Goal: Information Seeking & Learning: Learn about a topic

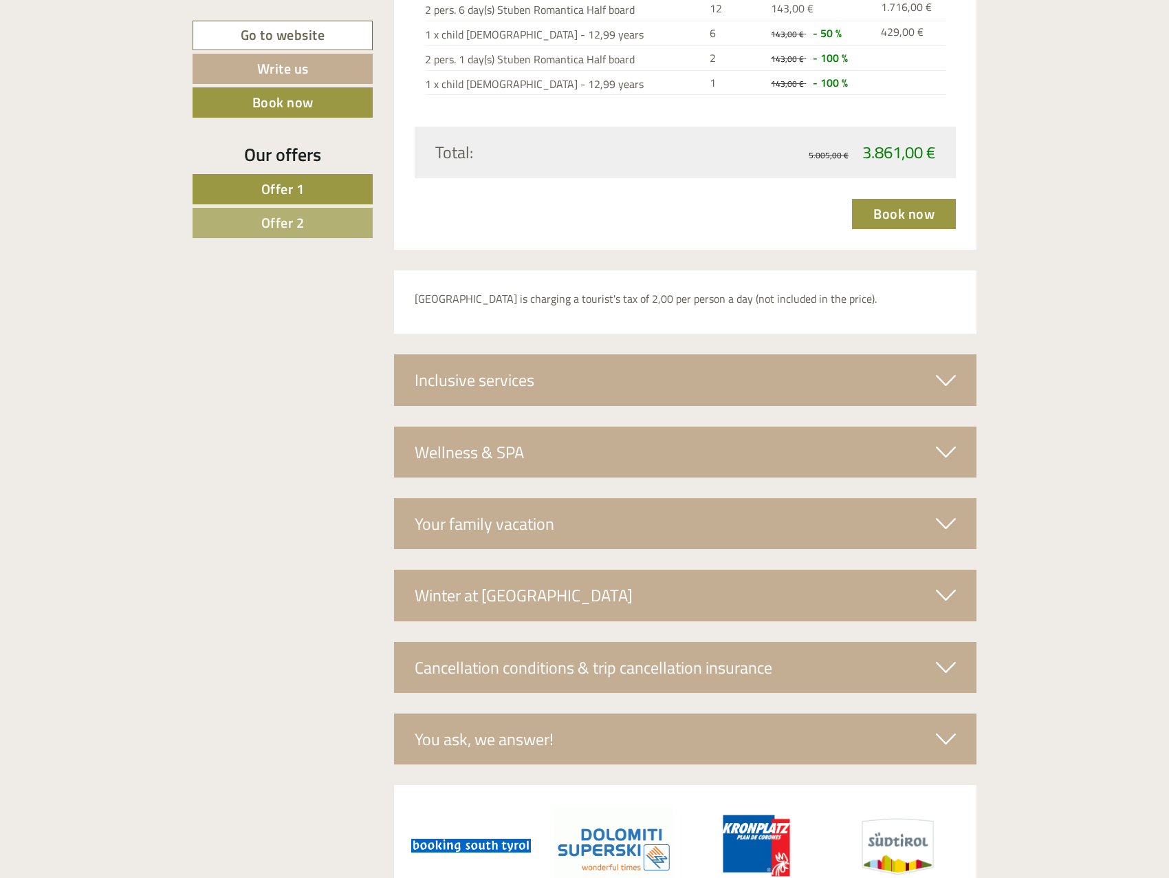
scroll to position [4102, 0]
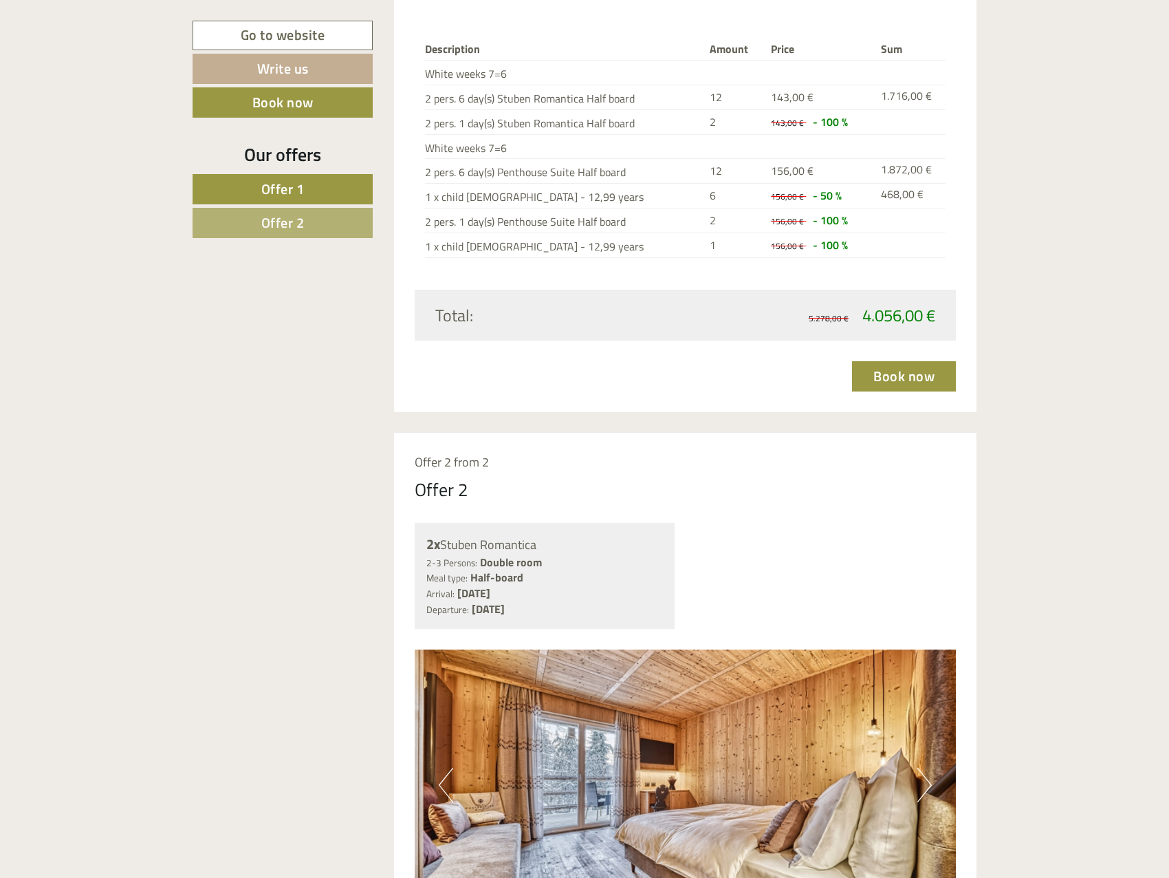
drag, startPoint x: 630, startPoint y: 382, endPoint x: 654, endPoint y: 363, distance: 30.8
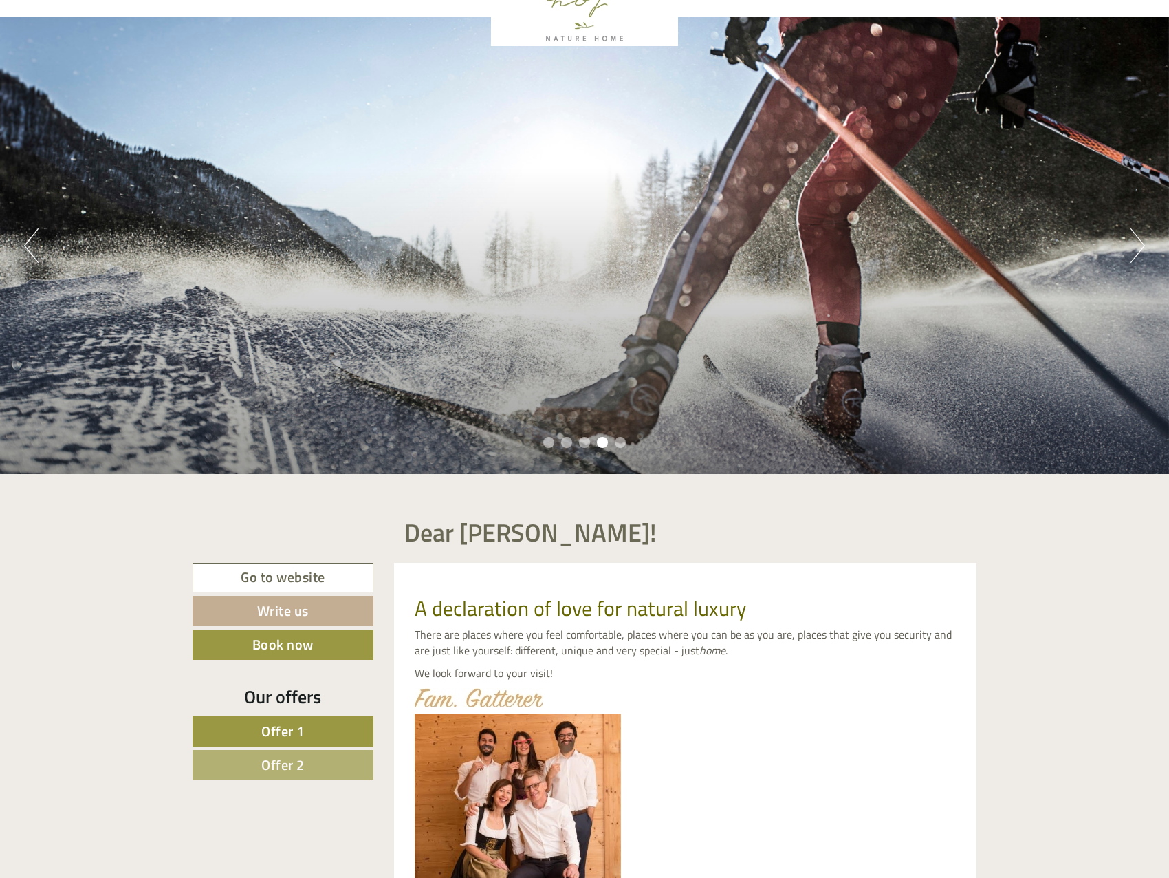
scroll to position [43, 0]
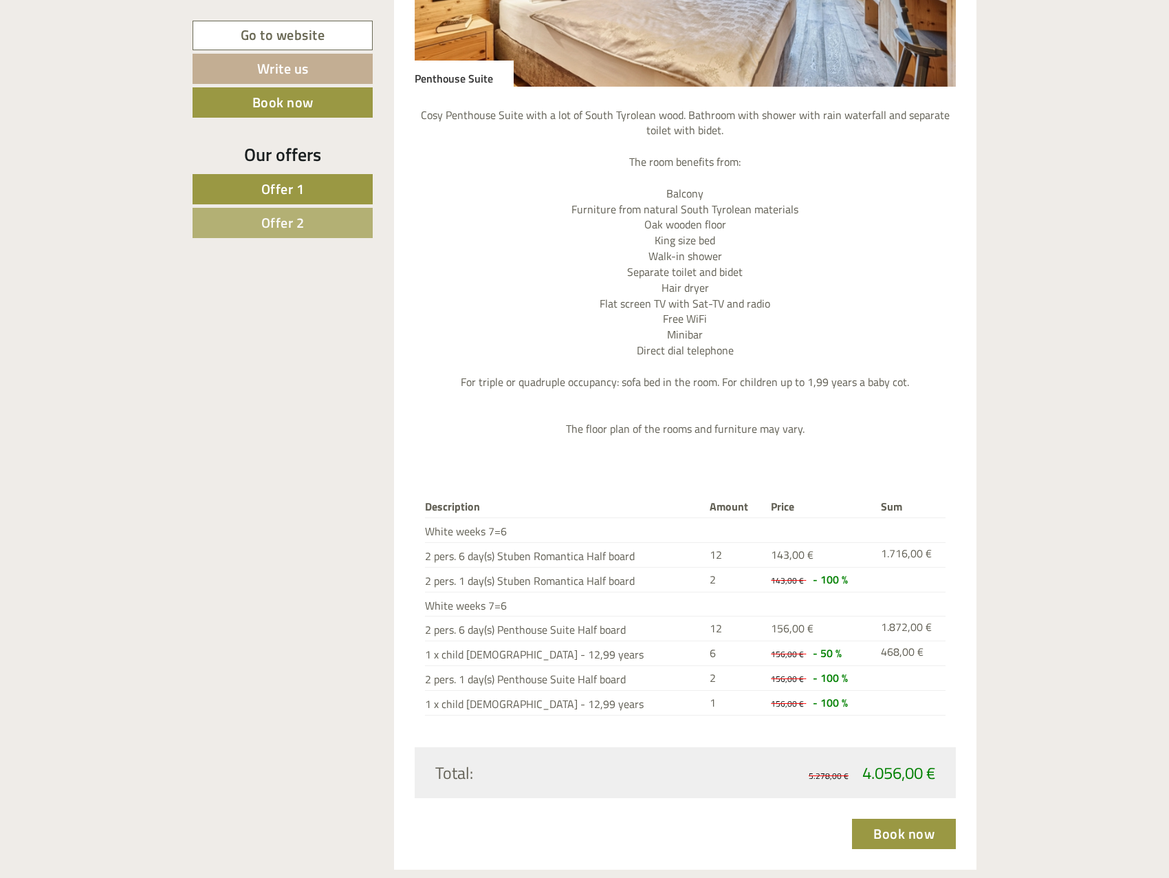
scroll to position [2133, 0]
click at [1062, 327] on div "Dear [PERSON_NAME]! A declaration of love for natural luxury There are places w…" at bounding box center [584, 637] width 1169 height 4420
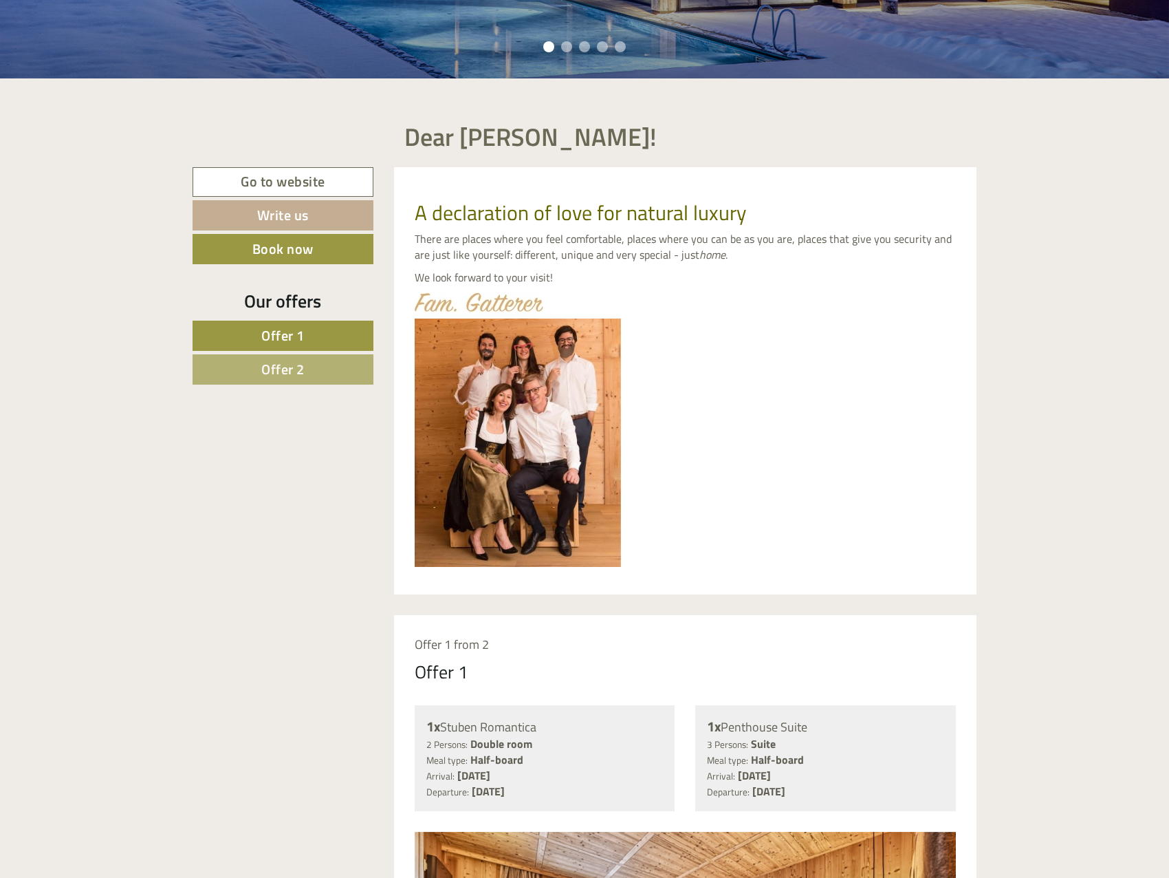
scroll to position [344, 0]
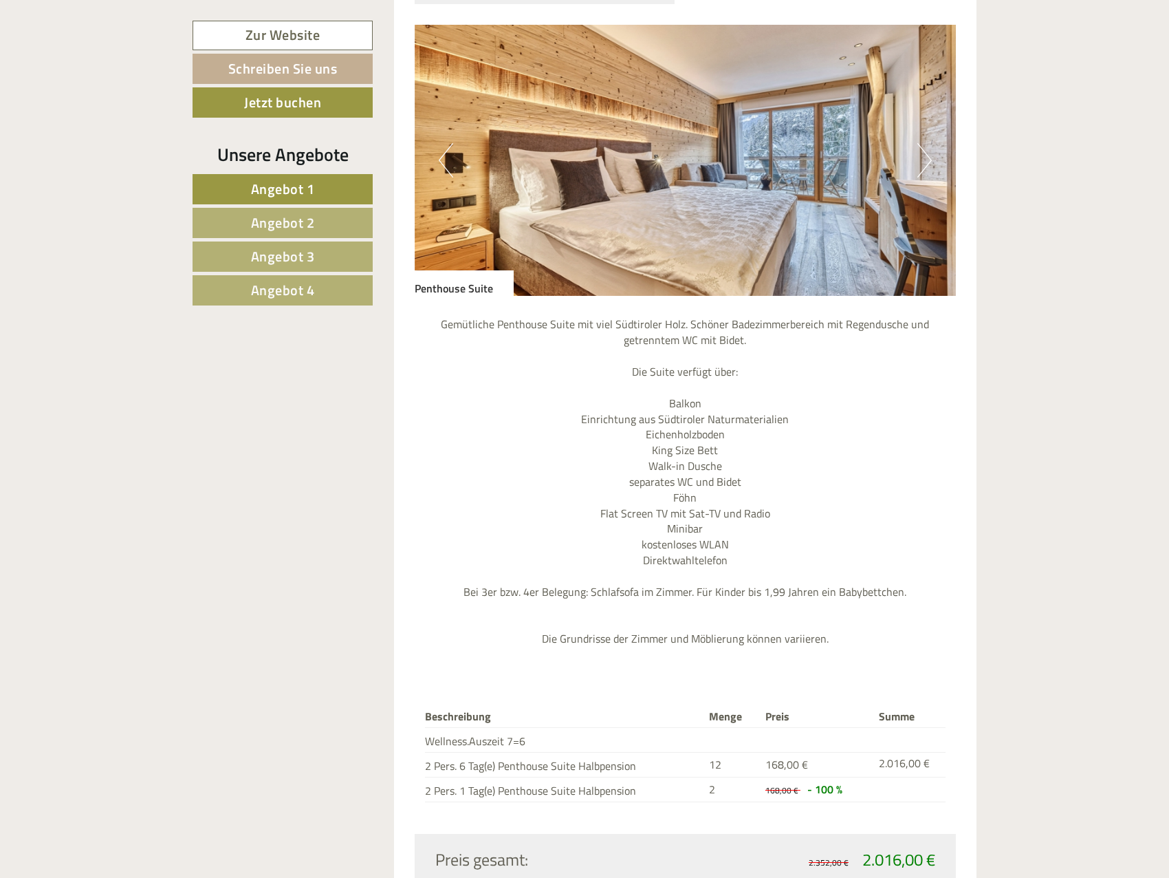
scroll to position [1307, 0]
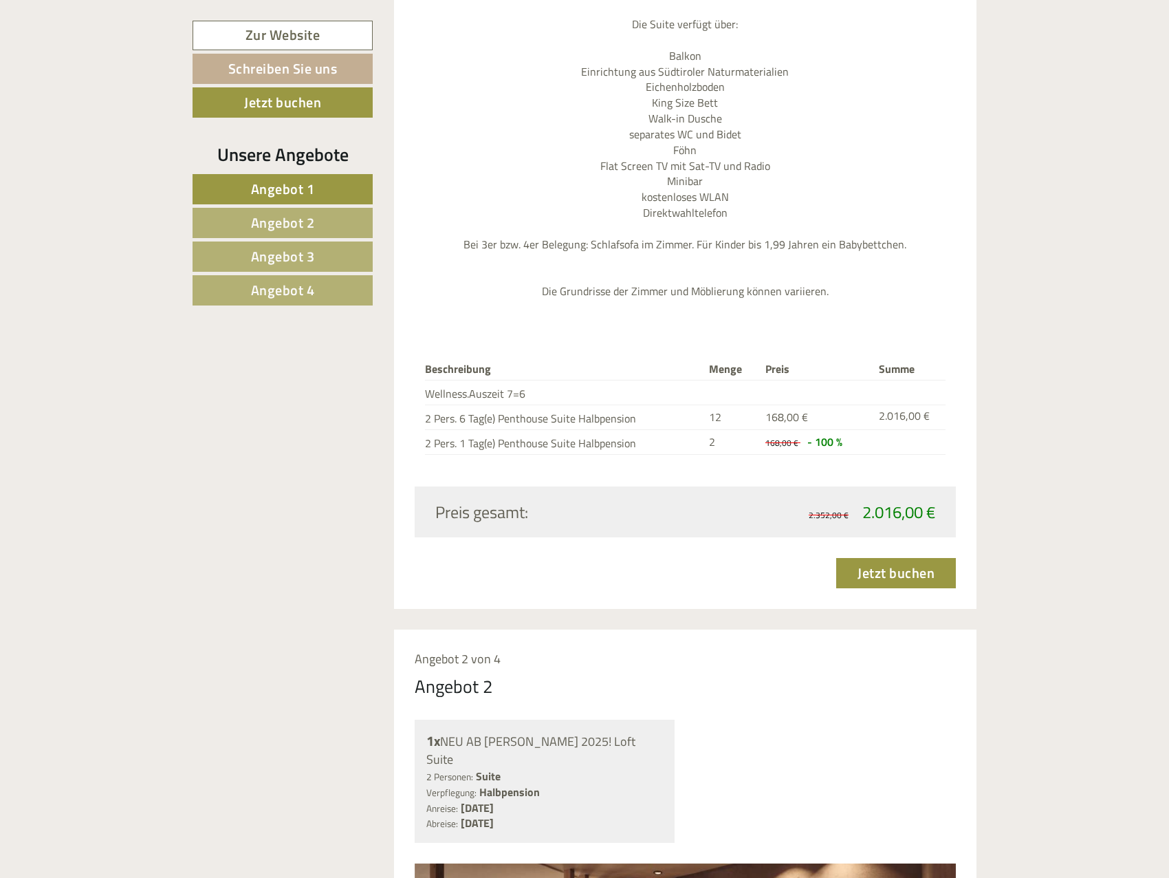
click at [296, 217] on span "Angebot 2" at bounding box center [283, 222] width 64 height 21
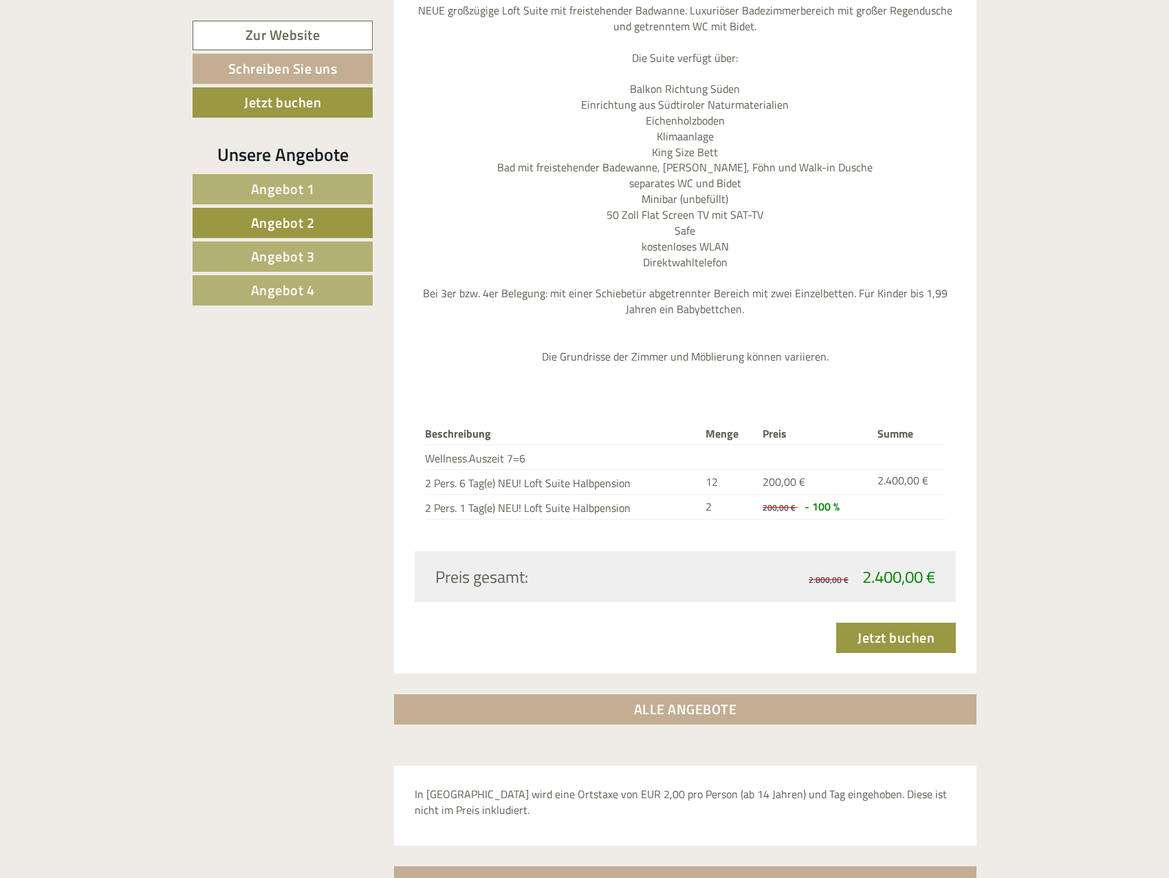
scroll to position [1112, 0]
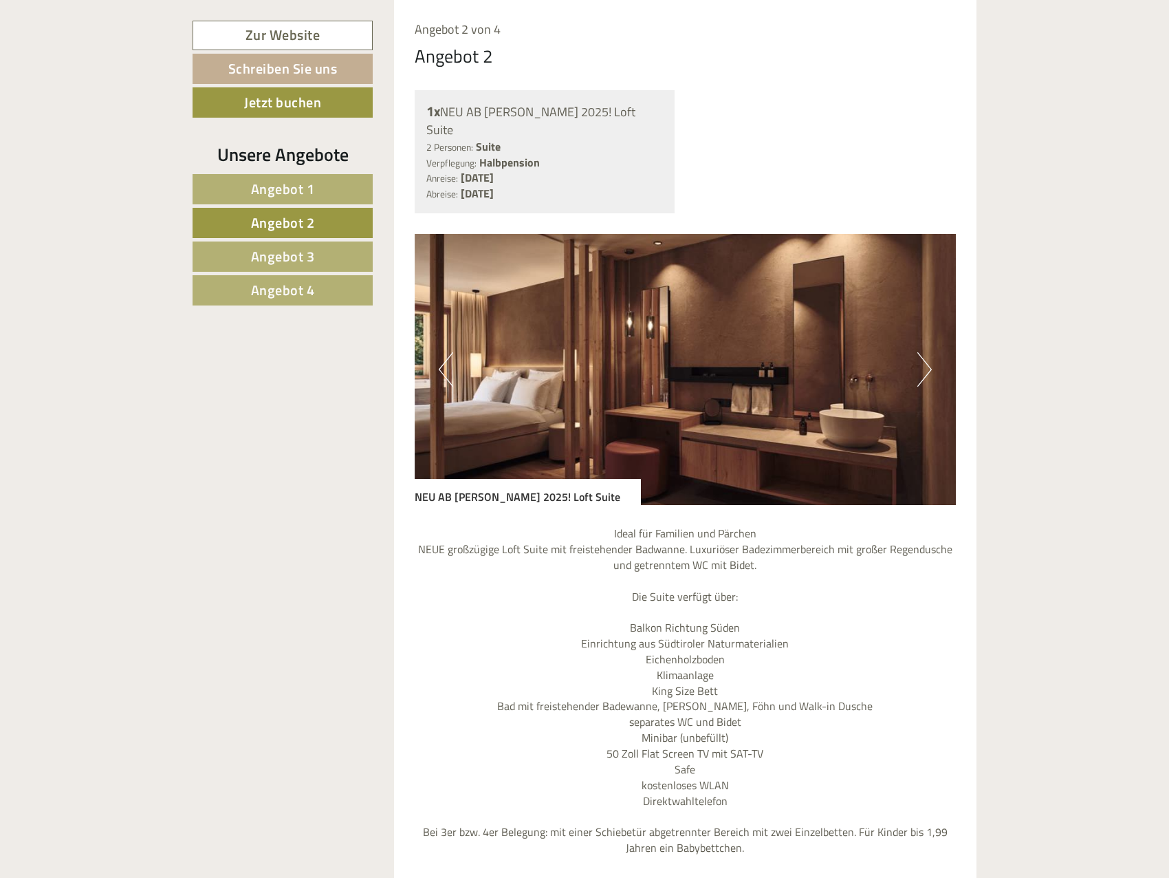
click at [292, 255] on span "Angebot 3" at bounding box center [283, 256] width 64 height 21
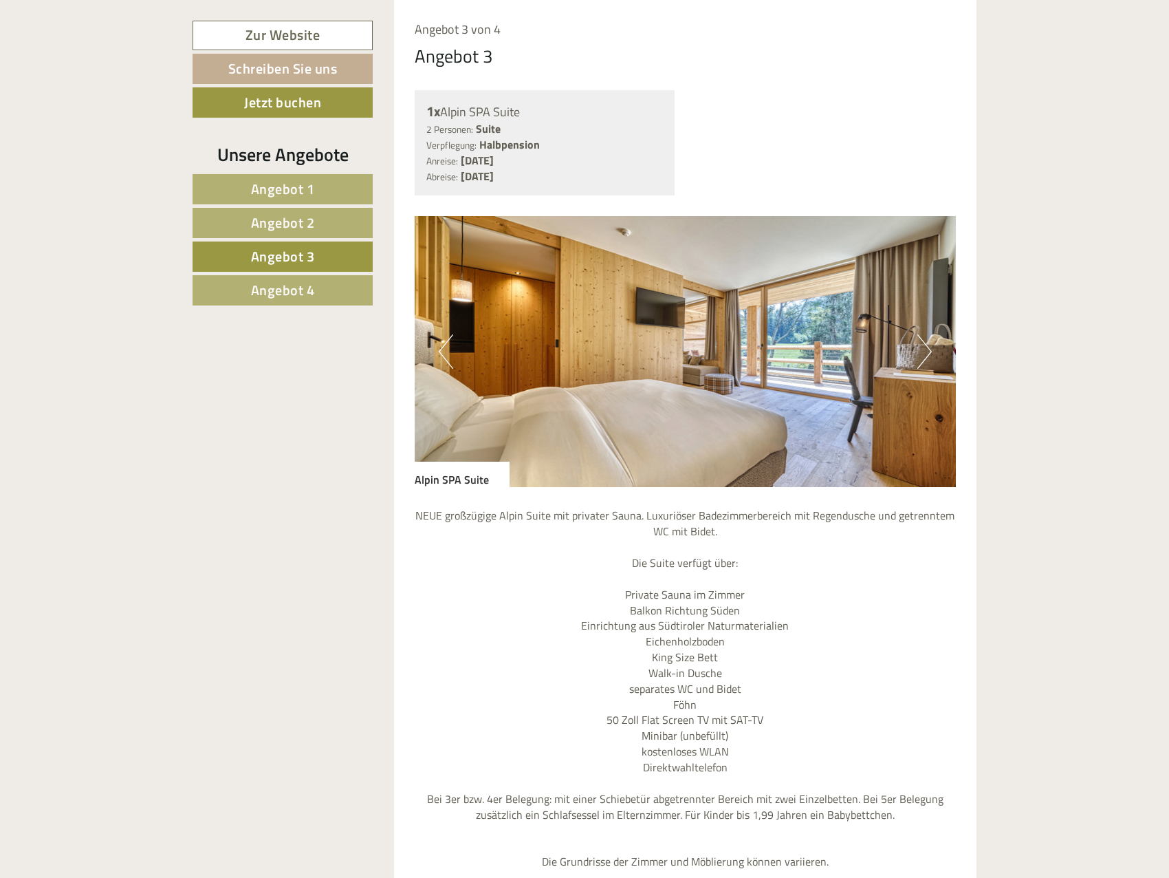
click at [288, 302] on link "Angebot 4" at bounding box center [283, 290] width 180 height 30
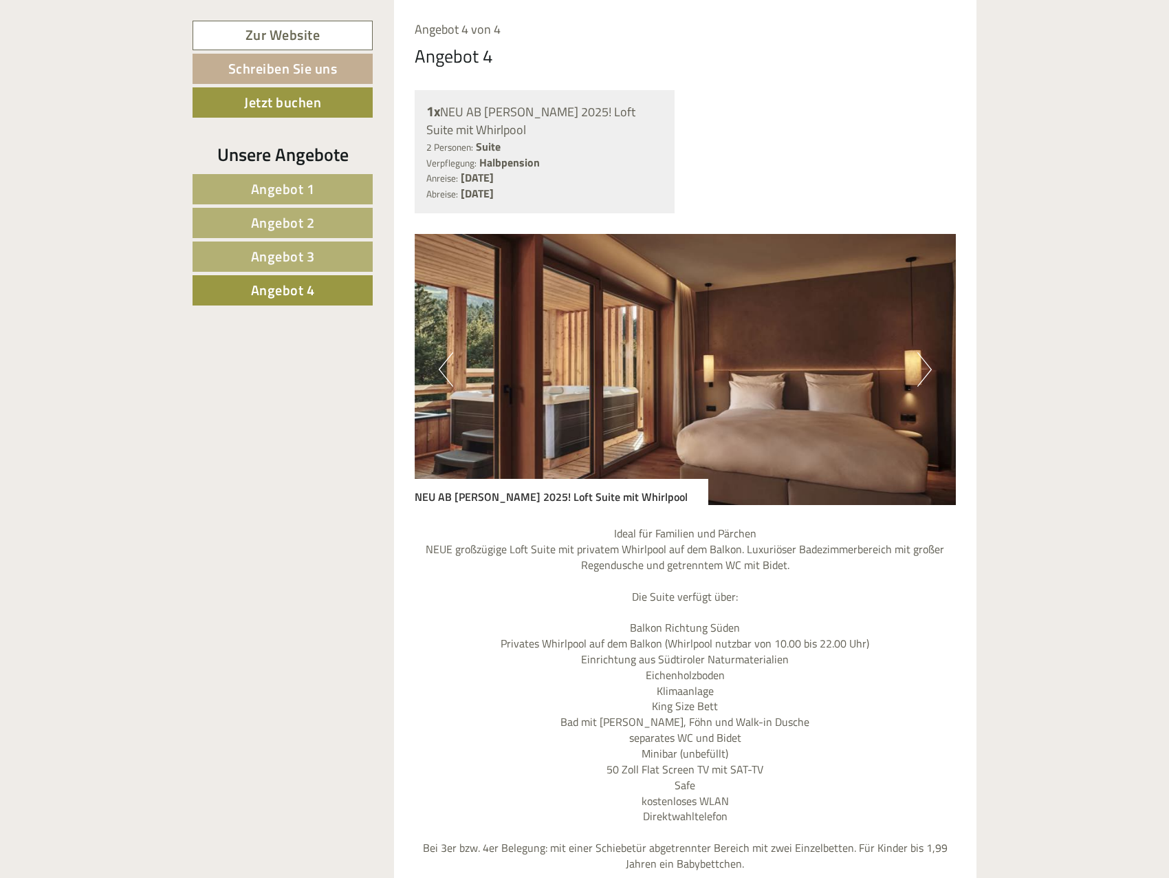
click at [308, 197] on span "Angebot 1" at bounding box center [283, 188] width 64 height 21
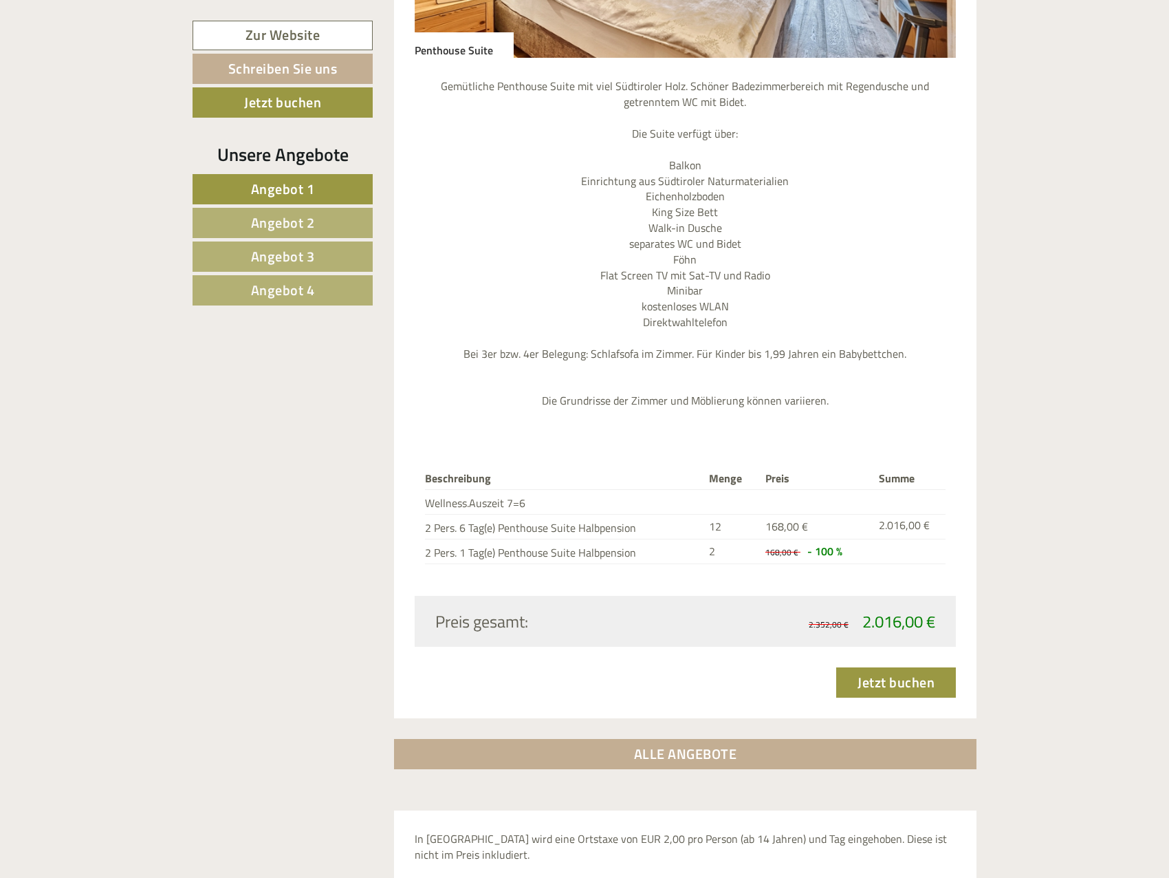
scroll to position [1181, 0]
